Goal: Task Accomplishment & Management: Complete application form

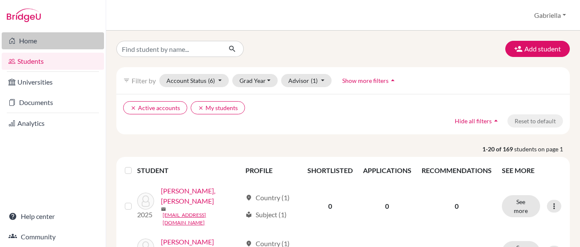
click at [55, 42] on link "Home" at bounding box center [53, 40] width 102 height 17
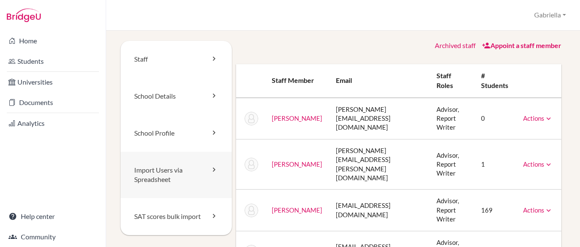
click at [194, 178] on link "Import Users via Spreadsheet" at bounding box center [176, 175] width 111 height 47
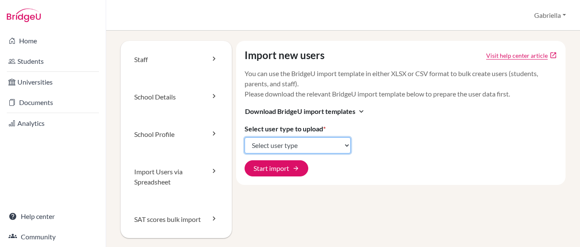
click at [313, 147] on select "Select user type Students Students and parents Parents Advisors Report writers" at bounding box center [298, 145] width 106 height 16
click at [434, 107] on h3 "Download BridgeU import templates expand_more" at bounding box center [401, 111] width 313 height 11
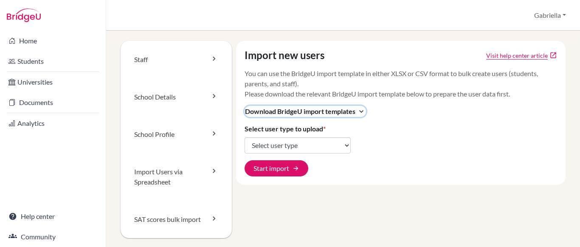
click at [328, 110] on span "Download BridgeU import templates" at bounding box center [300, 111] width 110 height 10
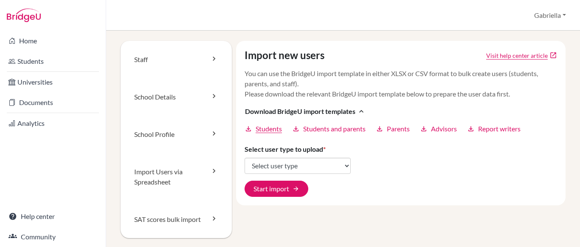
click at [268, 127] on span "Students" at bounding box center [269, 129] width 26 height 10
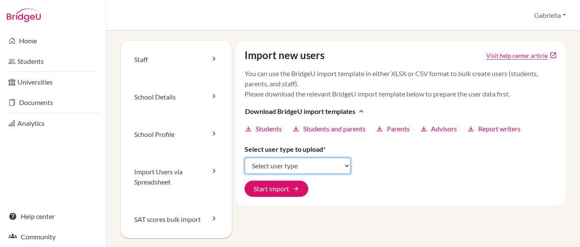
click at [296, 163] on select "Select user type Students Students and parents Parents Advisors Report writers" at bounding box center [298, 166] width 106 height 16
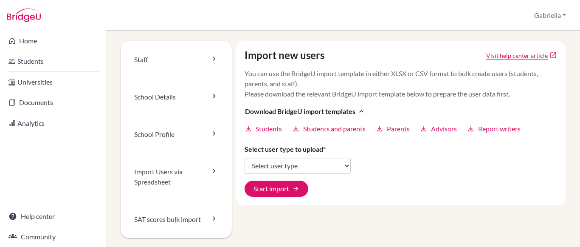
click at [299, 148] on label "Select user type to upload *" at bounding box center [285, 149] width 81 height 10
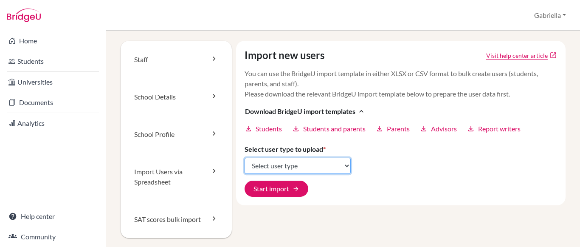
click at [299, 158] on select "Select user type Students Students and parents Parents Advisors Report writers" at bounding box center [298, 166] width 106 height 16
click at [319, 166] on select "Select user type Students Students and parents Parents Advisors Report writers" at bounding box center [298, 166] width 106 height 16
click at [245, 158] on select "Select user type Students Students and parents Parents Advisors Report writers" at bounding box center [298, 166] width 106 height 16
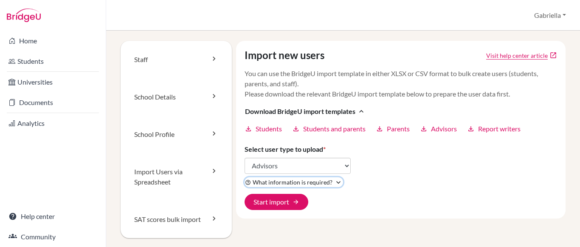
click at [328, 180] on span "What information is required?" at bounding box center [293, 181] width 80 height 9
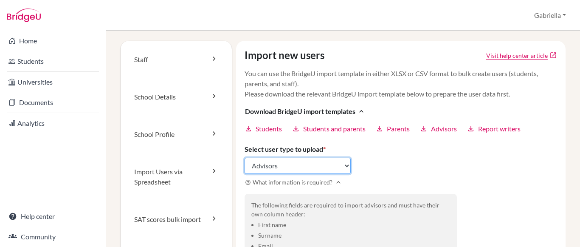
click at [322, 165] on select "Select user type Students Students and parents Parents Advisors Report writers" at bounding box center [298, 166] width 106 height 16
select select "students"
click at [245, 158] on select "Select user type Students Students and parents Parents Advisors Report writers" at bounding box center [298, 166] width 106 height 16
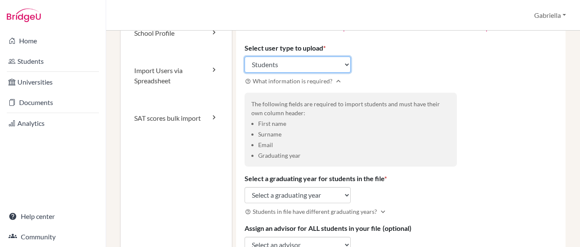
scroll to position [127, 0]
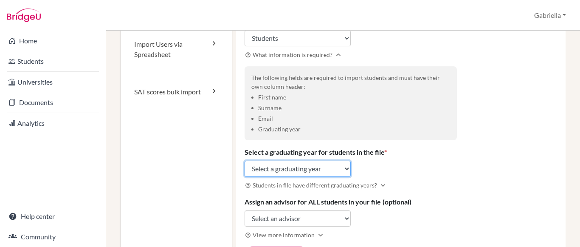
click at [333, 169] on select "Select a graduating year 2024 2025 2026 2027 2028 2029" at bounding box center [298, 168] width 106 height 16
select select "2026"
click at [245, 160] on select "Select a graduating year 2024 2025 2026 2027 2028 2029" at bounding box center [298, 168] width 106 height 16
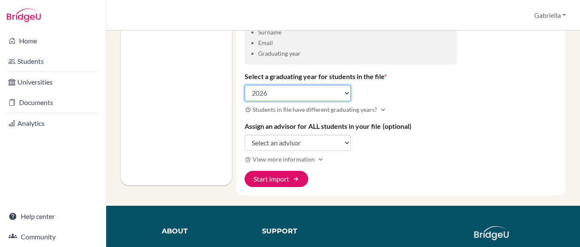
scroll to position [212, 0]
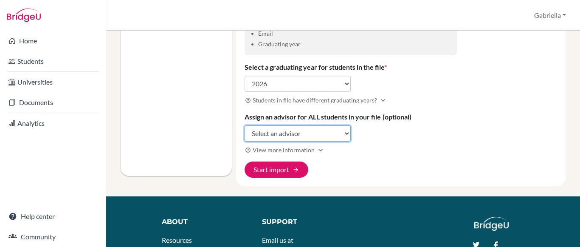
click at [314, 137] on select "Select an advisor Angela Darmadi Renata Palit Gabriella Sabbathini Christabella…" at bounding box center [298, 133] width 106 height 16
select select "338067"
click at [245, 125] on select "Select an advisor Angela Darmadi Renata Palit Gabriella Sabbathini Christabella…" at bounding box center [298, 133] width 106 height 16
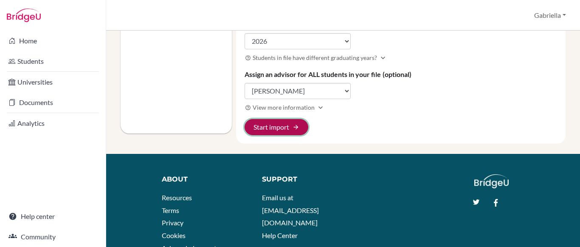
click at [293, 126] on span "arrow_forward" at bounding box center [296, 127] width 7 height 7
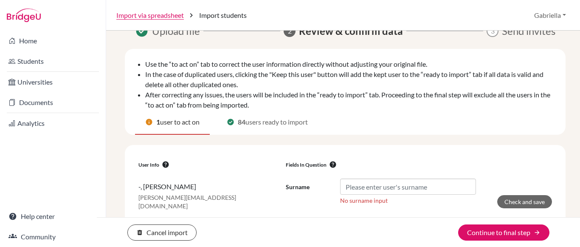
scroll to position [26, 0]
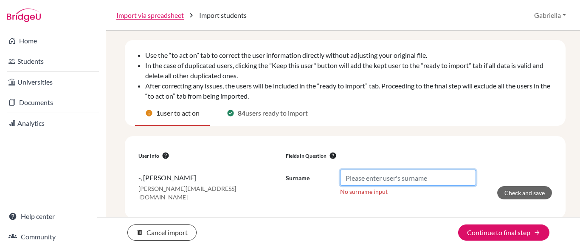
click at [364, 175] on input "Surname" at bounding box center [408, 177] width 136 height 16
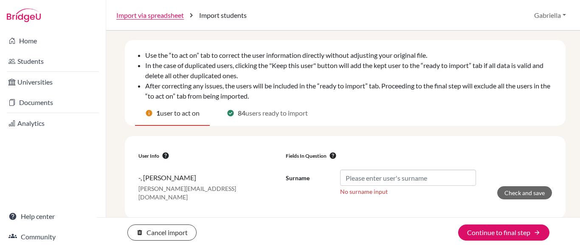
click at [330, 153] on button "help" at bounding box center [333, 155] width 13 height 8
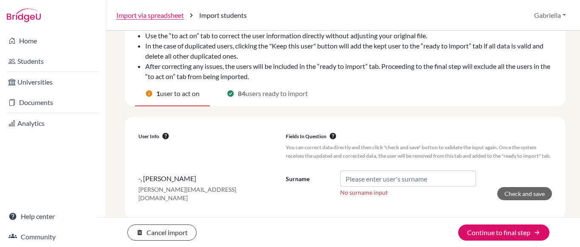
scroll to position [55, 0]
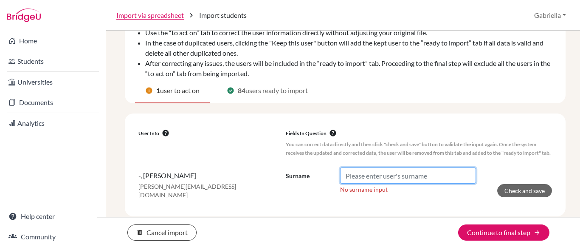
click at [362, 169] on input "Surname" at bounding box center [408, 175] width 136 height 16
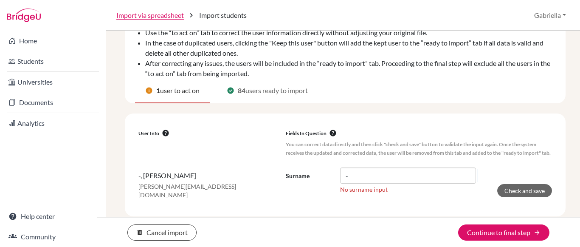
click at [364, 157] on p "You can correct data directly and then click "check and save" button to validat…" at bounding box center [419, 148] width 267 height 17
drag, startPoint x: 360, startPoint y: 177, endPoint x: 302, endPoint y: 174, distance: 57.4
click at [302, 174] on div "Surname -" at bounding box center [381, 175] width 190 height 16
click at [200, 186] on p "[PERSON_NAME][EMAIL_ADDRESS][DOMAIN_NAME]" at bounding box center [208, 190] width 141 height 17
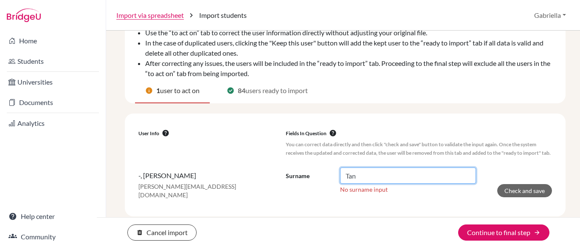
drag, startPoint x: 370, startPoint y: 181, endPoint x: 322, endPoint y: 171, distance: 49.0
click at [322, 171] on div "Surname Tan" at bounding box center [381, 175] width 190 height 16
type input "-"
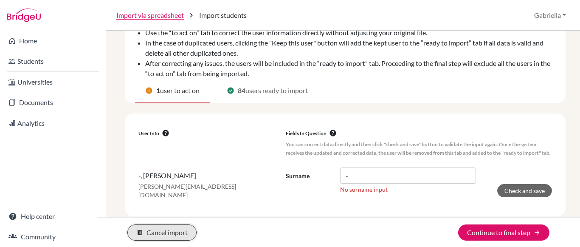
click at [173, 231] on button "delete Cancel import" at bounding box center [161, 232] width 69 height 16
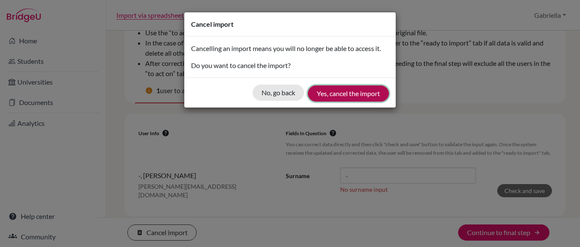
click at [352, 96] on button "Yes, cancel the import" at bounding box center [348, 93] width 81 height 16
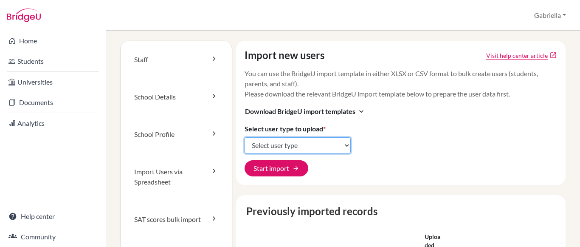
click at [288, 145] on select "Select user type Students Students and parents Parents Advisors Report writers" at bounding box center [298, 145] width 106 height 16
select select "students"
click at [245, 137] on select "Select user type Students Students and parents Parents Advisors Report writers" at bounding box center [298, 145] width 106 height 16
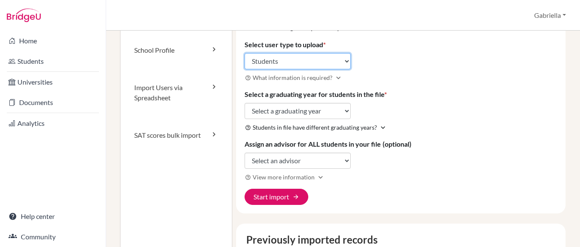
scroll to position [85, 0]
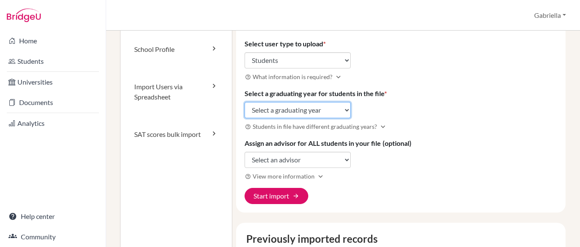
click at [315, 110] on select "Select a graduating year 2024 2025 2026 2027 2028 2029" at bounding box center [298, 110] width 106 height 16
select select "2026"
click at [245, 102] on select "Select a graduating year 2024 2025 2026 2027 2028 2029" at bounding box center [298, 110] width 106 height 16
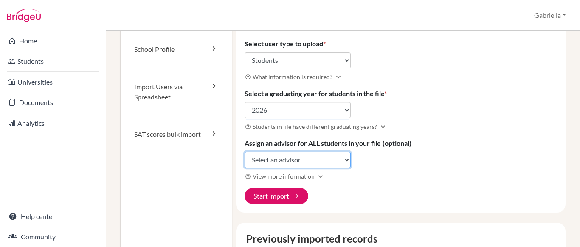
click at [287, 160] on select "Select an advisor Angela Darmadi Renata Palit Gabriella Sabbathini Christabella…" at bounding box center [298, 160] width 106 height 16
select select "338067"
click at [245, 152] on select "Select an advisor Angela Darmadi Renata Palit Gabriella Sabbathini Christabella…" at bounding box center [298, 160] width 106 height 16
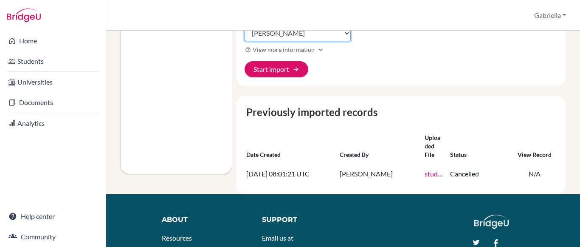
scroll to position [212, 0]
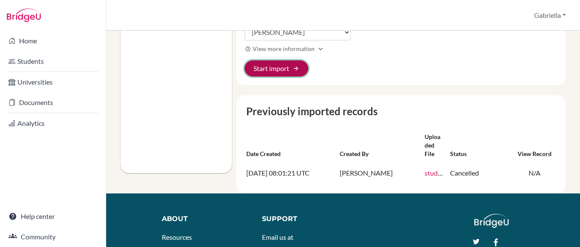
click at [288, 70] on button "Start import arrow_forward" at bounding box center [277, 68] width 64 height 16
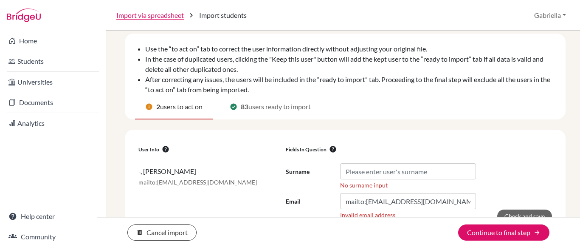
scroll to position [85, 0]
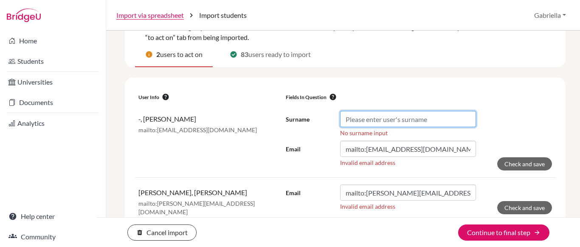
click at [376, 124] on input "Surname" at bounding box center [408, 119] width 136 height 16
type input "-"
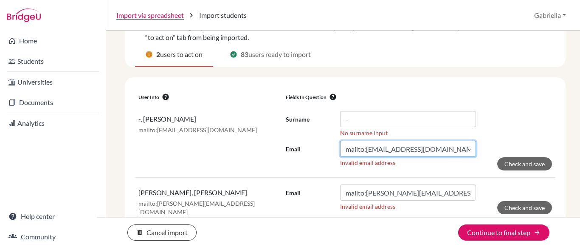
click at [365, 152] on input "mailto:[EMAIL_ADDRESS][DOMAIN_NAME]" at bounding box center [408, 149] width 136 height 16
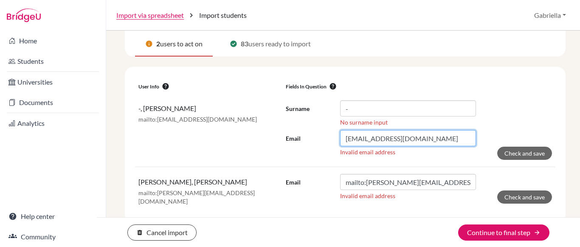
scroll to position [100, 0]
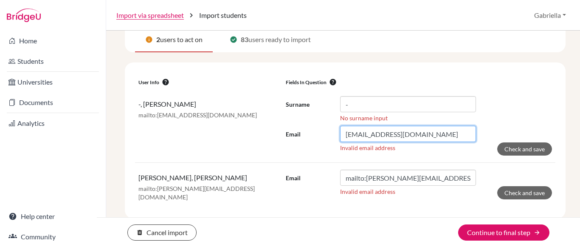
type input "[EMAIL_ADDRESS][DOMAIN_NAME]"
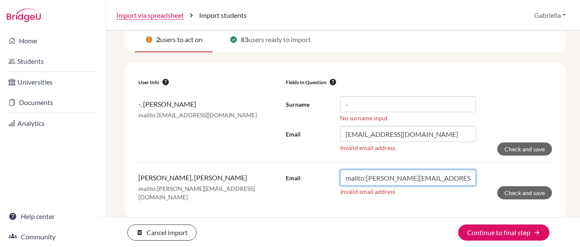
click at [365, 177] on input "mailto:[PERSON_NAME][EMAIL_ADDRESS][DOMAIN_NAME]" at bounding box center [408, 177] width 136 height 16
type input "[PERSON_NAME][EMAIL_ADDRESS][DOMAIN_NAME]"
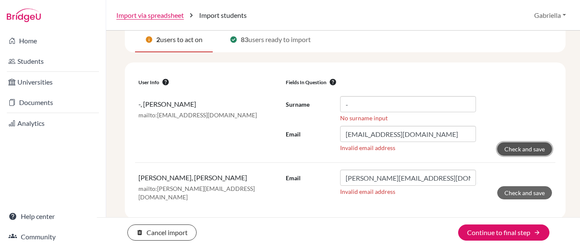
click at [506, 148] on button "Check and save" at bounding box center [524, 148] width 55 height 13
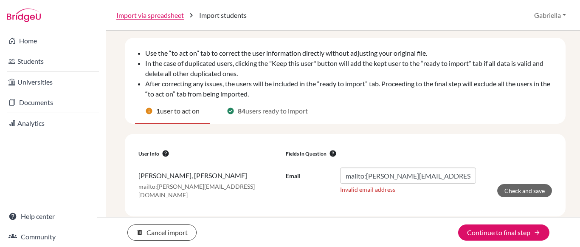
scroll to position [56, 0]
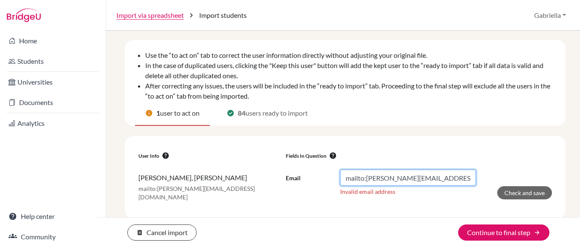
drag, startPoint x: 364, startPoint y: 175, endPoint x: 293, endPoint y: 165, distance: 71.6
click at [293, 165] on td "Email mailto:[PERSON_NAME][EMAIL_ADDRESS][DOMAIN_NAME] Invalid email address Ch…" at bounding box center [418, 185] width 273 height 45
type input "[PERSON_NAME][EMAIL_ADDRESS][DOMAIN_NAME]"
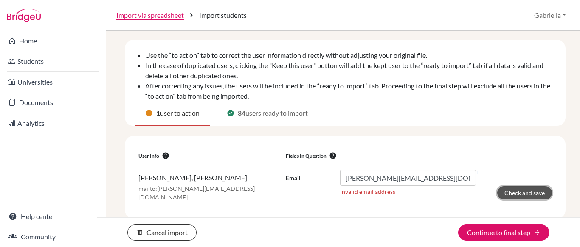
click at [522, 193] on button "Check and save" at bounding box center [524, 192] width 55 height 13
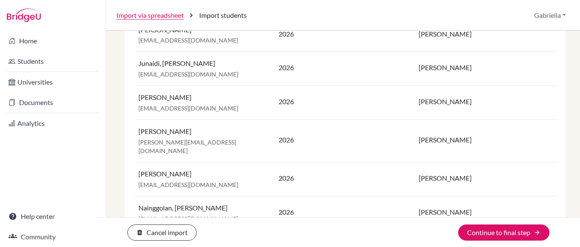
scroll to position [2856, 0]
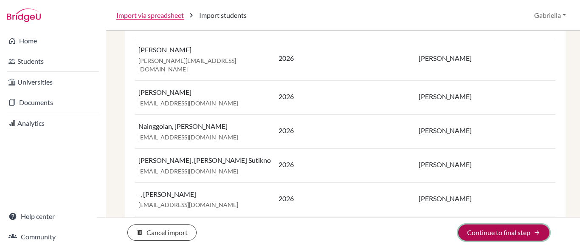
click at [498, 228] on button "Continue to final step arrow_forward" at bounding box center [503, 232] width 91 height 16
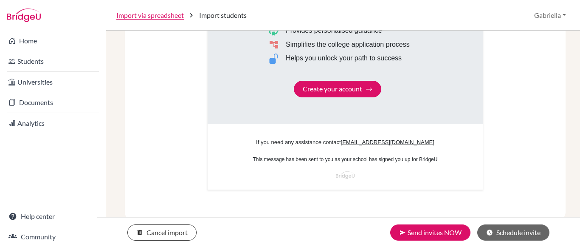
scroll to position [591, 0]
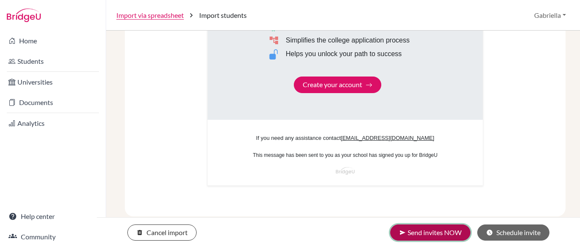
click at [425, 232] on button "send Send invites NOW" at bounding box center [430, 232] width 80 height 16
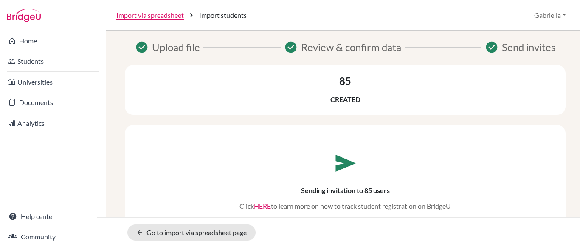
scroll to position [16, 0]
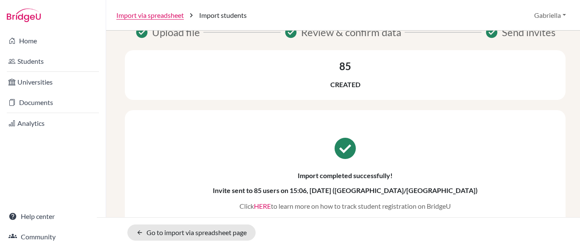
click at [259, 202] on link "HERE" at bounding box center [262, 206] width 17 height 8
